Goal: Task Accomplishment & Management: Manage account settings

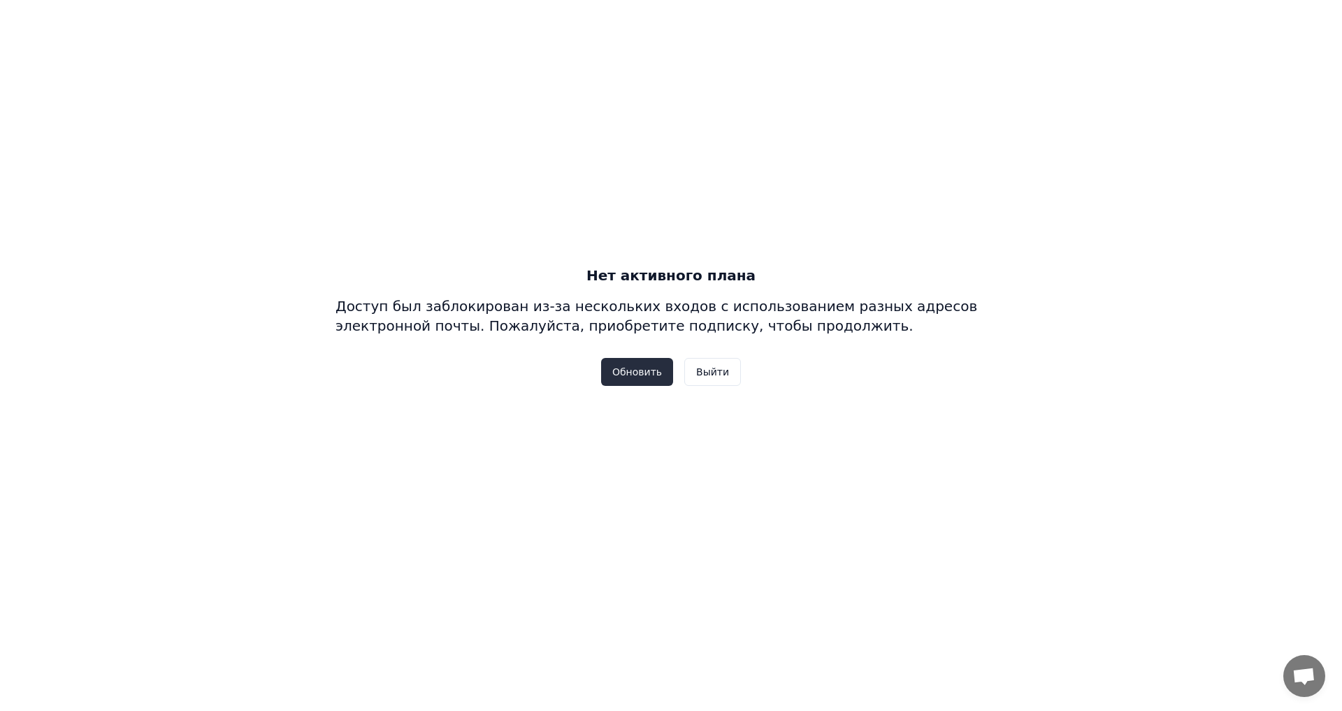
click at [659, 373] on button "Обновить" at bounding box center [637, 372] width 72 height 28
click at [702, 370] on button "Выйти" at bounding box center [712, 372] width 57 height 28
